Goal: Information Seeking & Learning: Learn about a topic

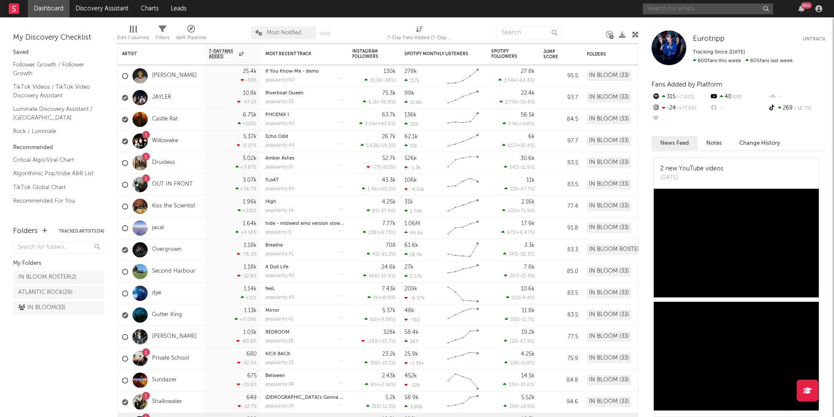
click at [656, 12] on input "text" at bounding box center [708, 8] width 130 height 11
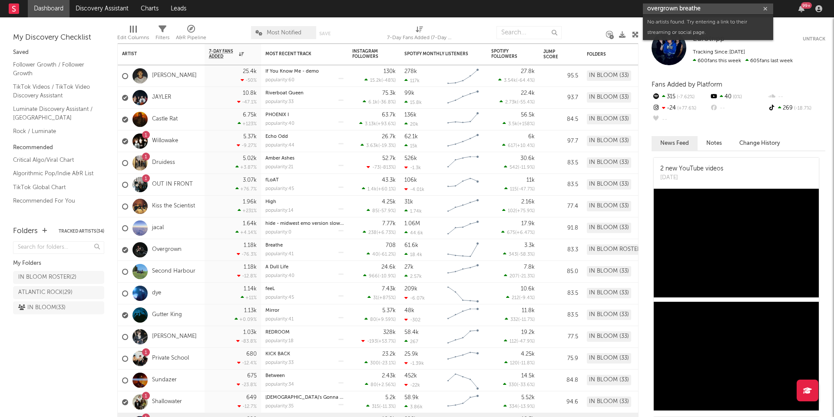
click at [690, 13] on input "overgrown breathe" at bounding box center [708, 8] width 130 height 11
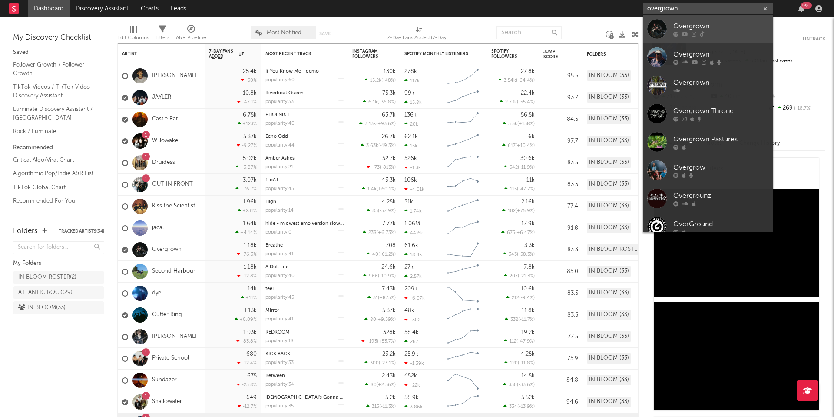
type input "overgrown"
click at [687, 32] on icon at bounding box center [685, 33] width 6 height 5
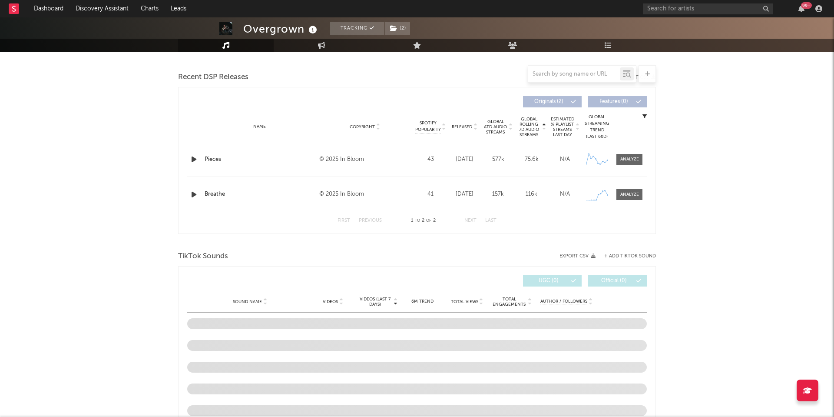
select select "1w"
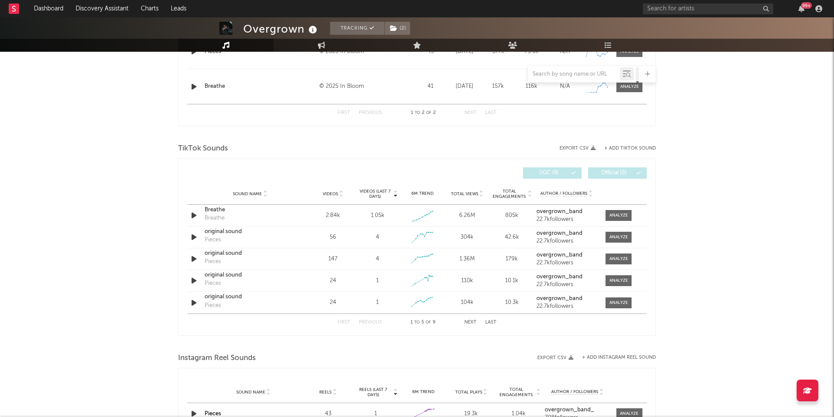
scroll to position [406, 0]
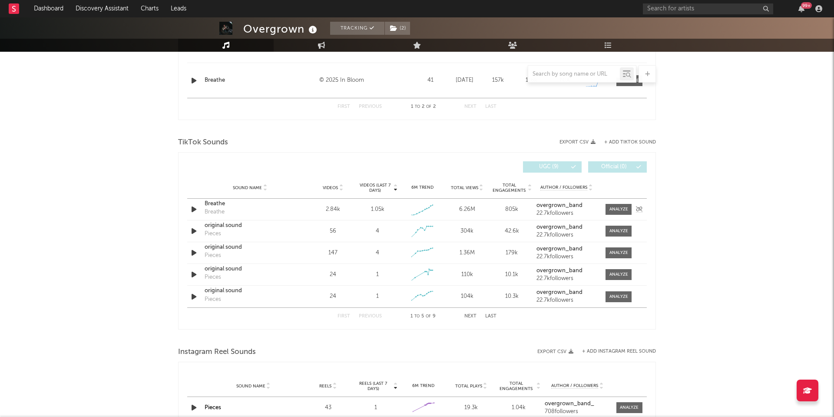
click at [610, 201] on div "Sound Name Breathe Breathe Videos 2.84k Videos (last 7 days) 1.05k Weekly Growt…" at bounding box center [417, 209] width 460 height 21
click at [611, 209] on div at bounding box center [619, 209] width 19 height 7
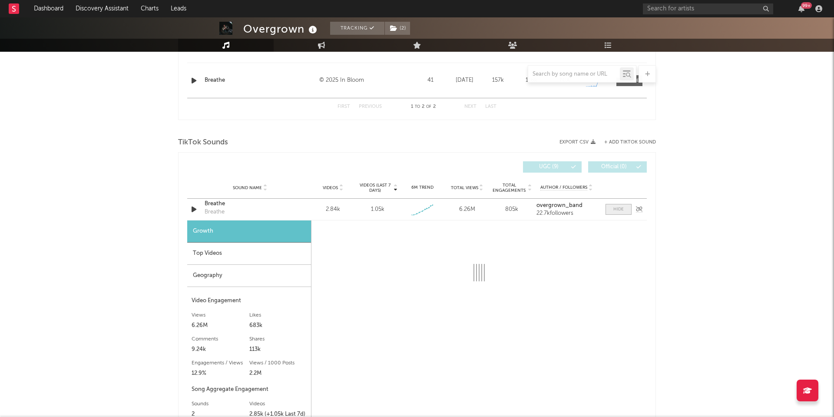
scroll to position [485, 0]
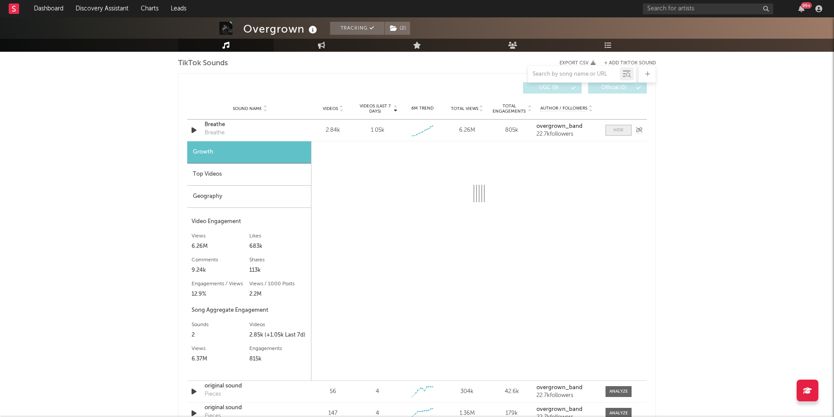
select select "1w"
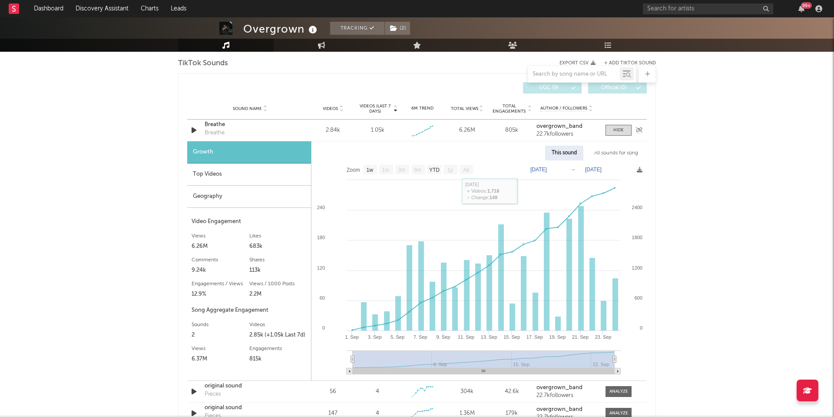
click at [214, 128] on div "Breathe" at bounding box center [250, 124] width 91 height 9
